Goal: Task Accomplishment & Management: Manage account settings

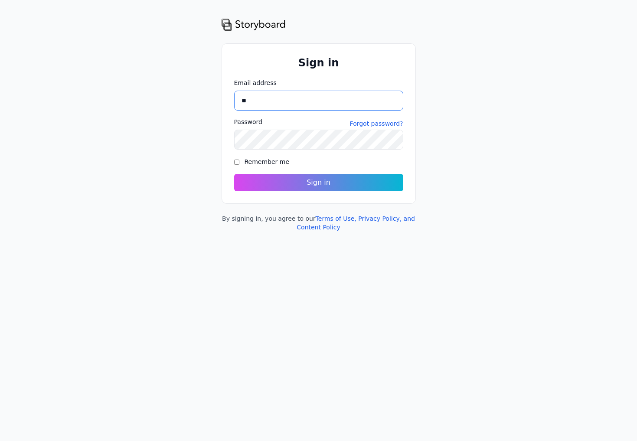
type input "*"
type input "**********"
click at [239, 161] on div "Remember me" at bounding box center [318, 162] width 169 height 10
click at [324, 184] on button "Sign in" at bounding box center [319, 183] width 178 height 18
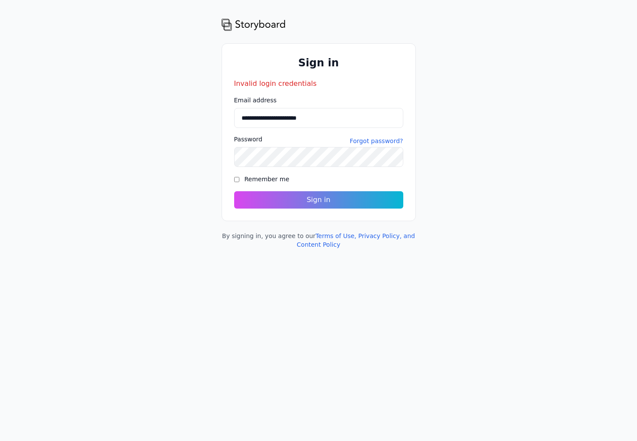
click at [257, 24] on img at bounding box center [254, 24] width 64 height 14
click at [325, 246] on link "Terms of Use, Privacy Policy, and Content Policy" at bounding box center [356, 241] width 118 height 16
click at [370, 142] on link "Forgot password?" at bounding box center [376, 141] width 53 height 9
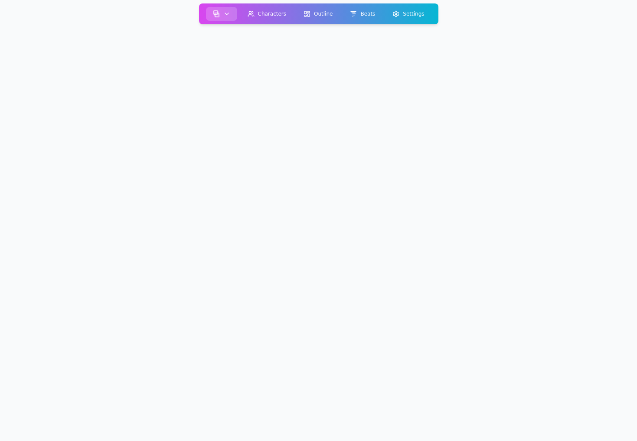
click at [229, 10] on icon "button" at bounding box center [226, 13] width 7 height 7
click at [376, 14] on button "Beats" at bounding box center [362, 14] width 39 height 14
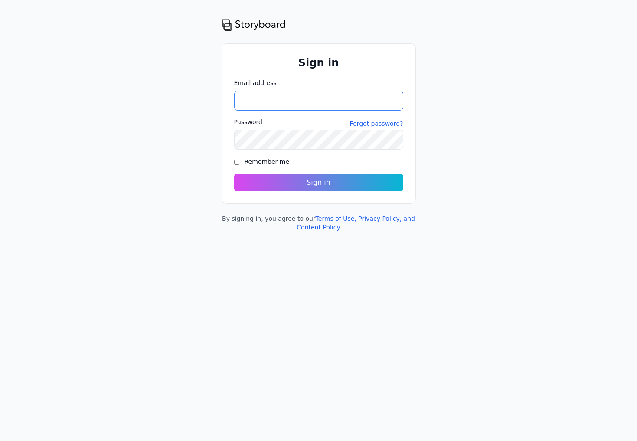
type input "**********"
click at [258, 187] on button "Sign in" at bounding box center [319, 183] width 178 height 18
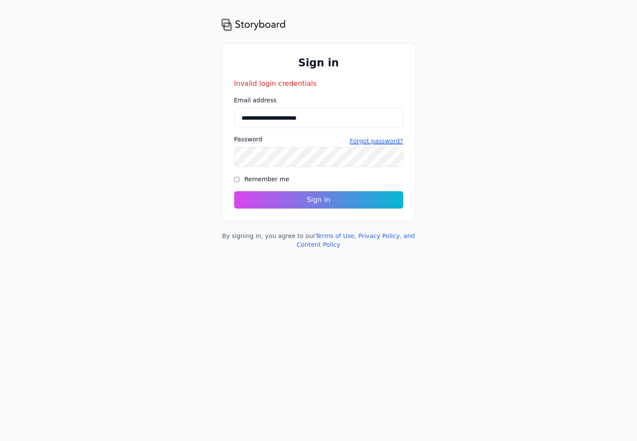
click at [367, 142] on link "Forgot password?" at bounding box center [376, 141] width 53 height 9
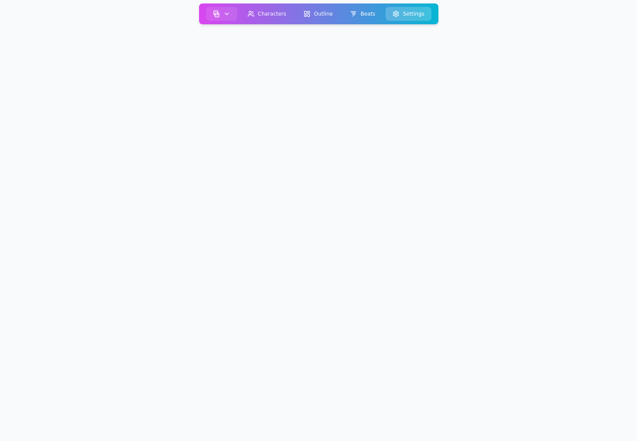
click at [393, 16] on icon at bounding box center [396, 13] width 7 height 7
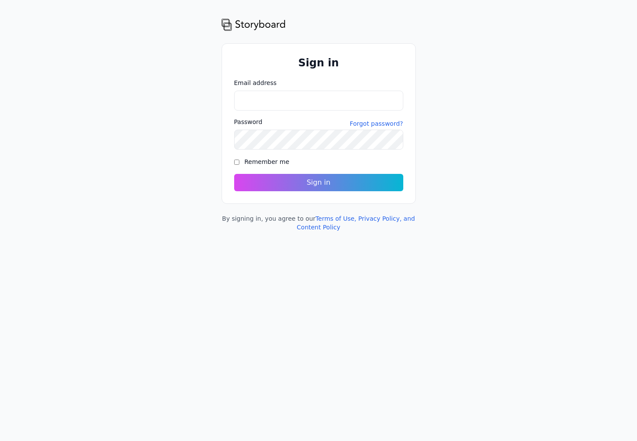
click at [422, 123] on div "Storyboard Sign in Email address Please include a valid email address so we can…" at bounding box center [318, 124] width 637 height 214
click at [249, 93] on input "Email address" at bounding box center [318, 101] width 169 height 20
click at [289, 189] on button "Sign in" at bounding box center [319, 183] width 178 height 18
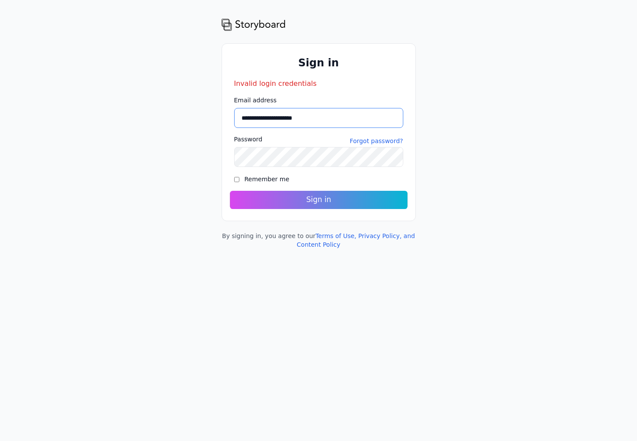
type input "**********"
click at [314, 199] on button "Sign in" at bounding box center [319, 200] width 178 height 18
click at [384, 138] on link "Forgot password?" at bounding box center [376, 141] width 53 height 9
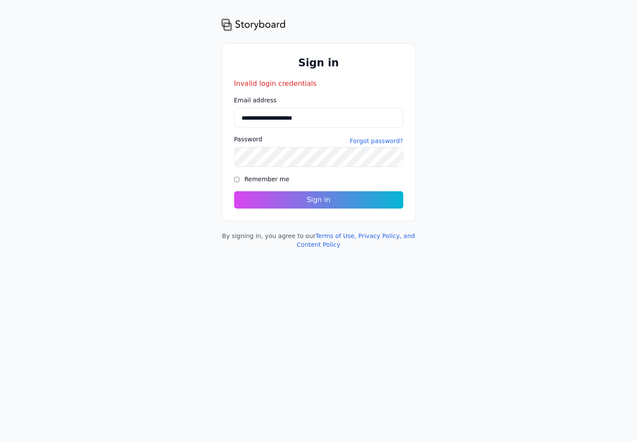
click at [228, 23] on img at bounding box center [254, 24] width 64 height 14
drag, startPoint x: 217, startPoint y: 23, endPoint x: 266, endPoint y: 21, distance: 48.6
click at [266, 21] on div "**********" at bounding box center [318, 133] width 637 height 232
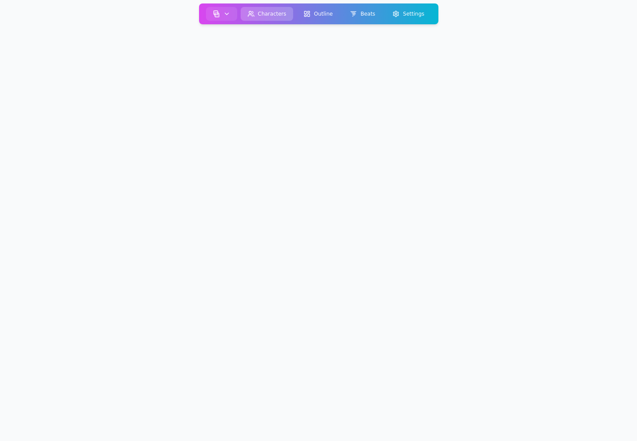
click at [275, 20] on button "Characters" at bounding box center [266, 14] width 53 height 14
click at [315, 14] on button "Outline" at bounding box center [318, 14] width 43 height 14
click at [226, 14] on icon "button" at bounding box center [226, 13] width 7 height 7
click at [228, 50] on link "New Project" at bounding box center [238, 52] width 62 height 16
